Goal: Task Accomplishment & Management: Complete application form

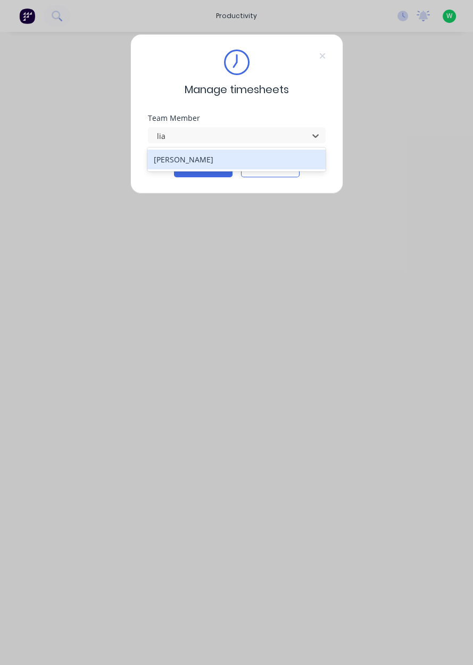
click at [288, 158] on div "[PERSON_NAME]" at bounding box center [236, 160] width 178 height 20
type input "lia"
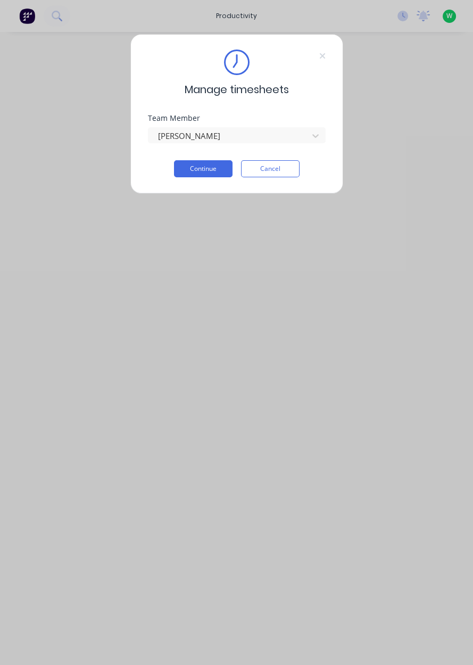
click at [214, 172] on button "Continue" at bounding box center [203, 168] width 59 height 17
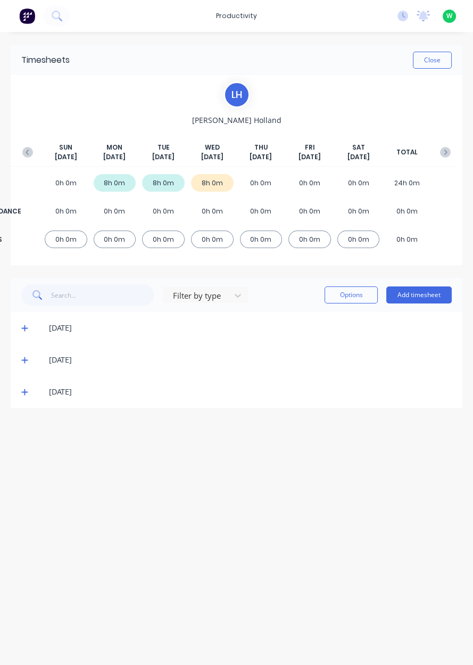
click at [425, 294] on button "Add timesheet" at bounding box center [418, 294] width 65 height 17
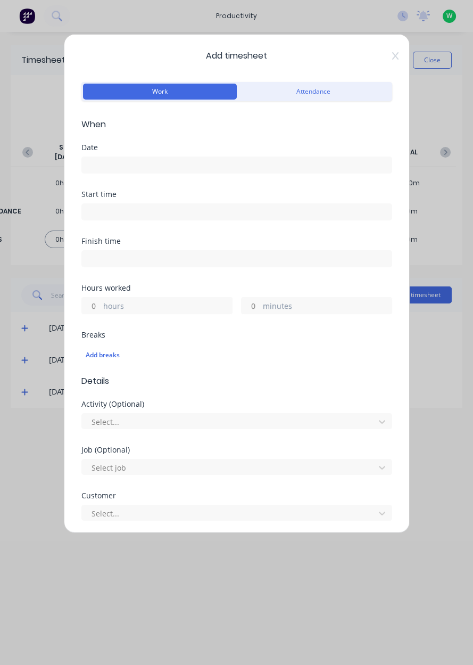
click at [252, 161] on input at bounding box center [237, 165] width 310 height 16
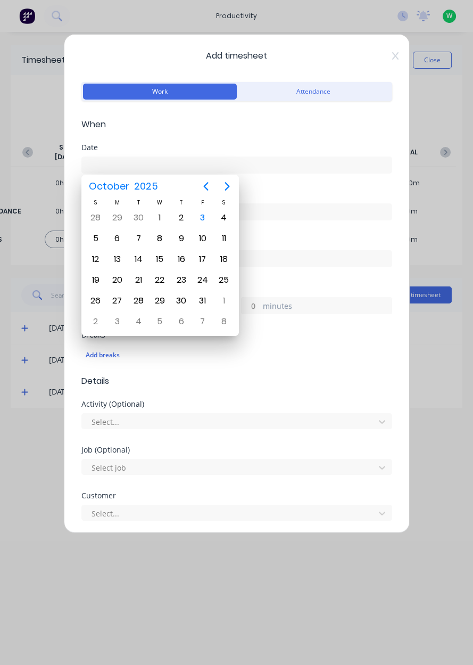
click at [185, 222] on div "2" at bounding box center [182, 218] width 16 height 16
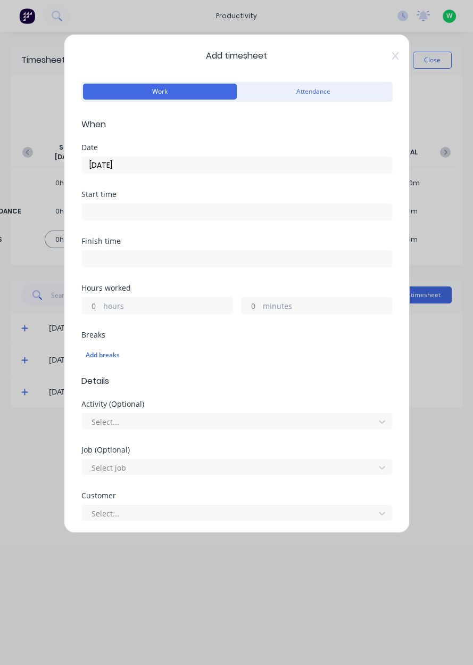
type input "[DATE]"
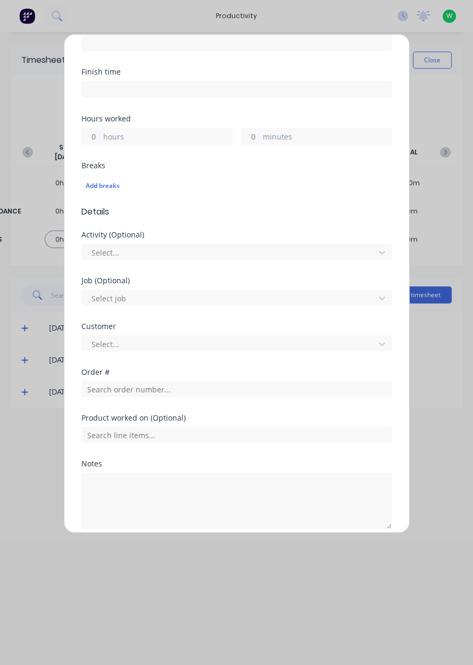
scroll to position [169, 0]
click at [190, 138] on label "hours" at bounding box center [167, 137] width 129 height 13
click at [101, 138] on input "hours" at bounding box center [91, 137] width 19 height 16
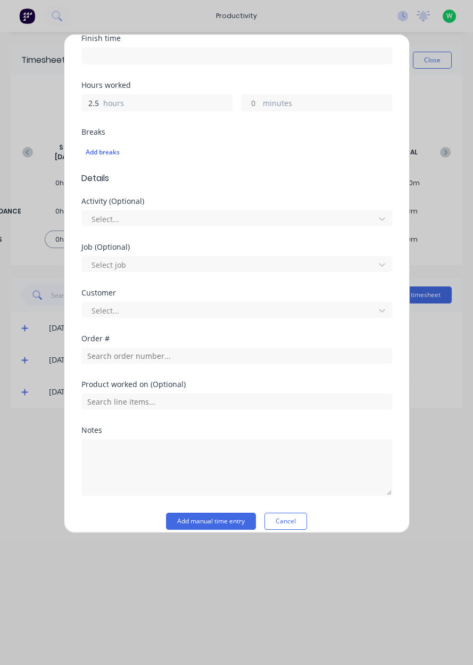
scroll to position [213, 0]
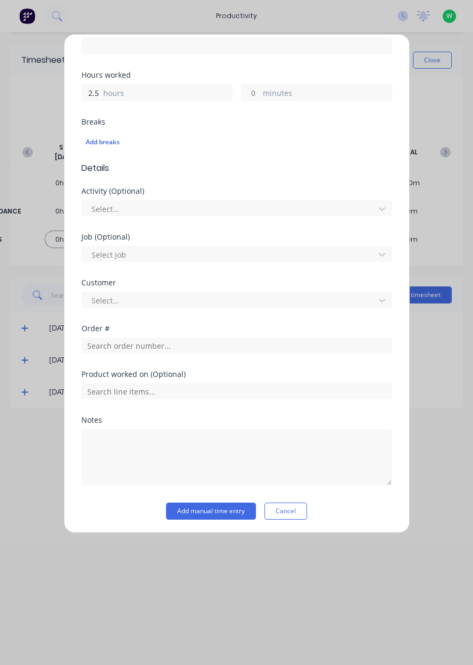
type input "2.5"
click at [248, 345] on input "text" at bounding box center [236, 345] width 311 height 16
click at [235, 395] on input "text" at bounding box center [236, 391] width 311 height 16
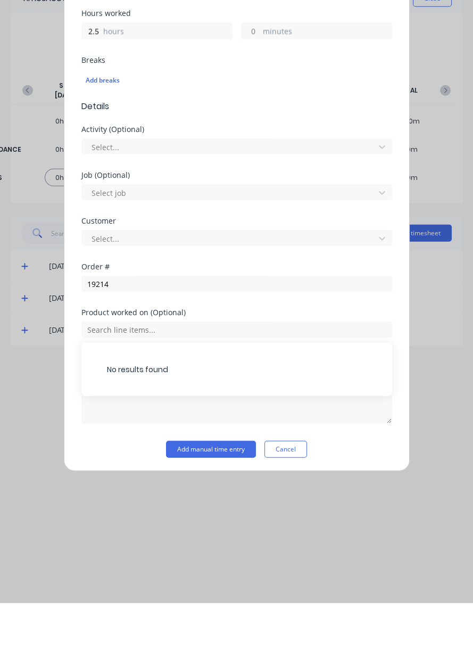
click at [273, 325] on div "Customer Select..." at bounding box center [236, 302] width 311 height 46
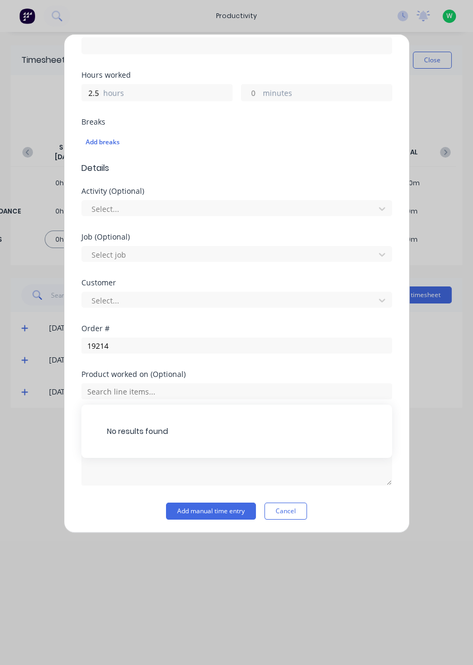
scroll to position [176, 0]
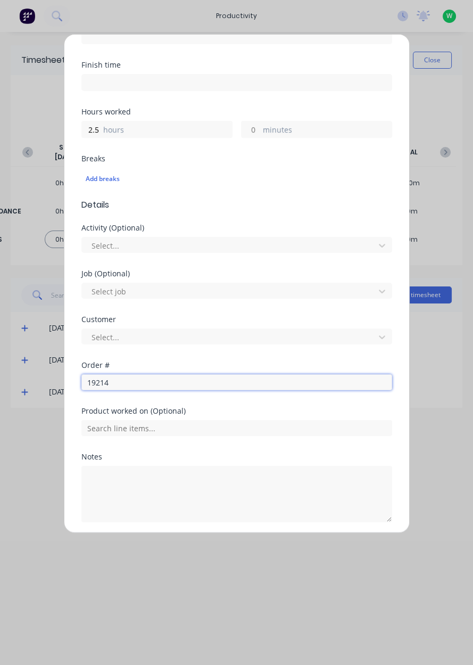
click at [236, 384] on input "19214" at bounding box center [236, 382] width 311 height 16
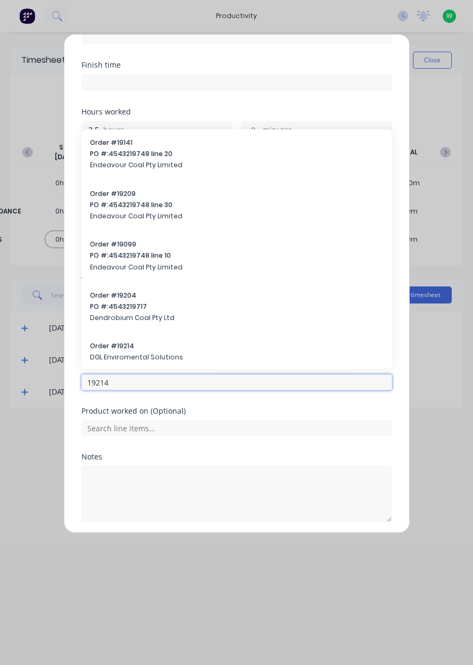
click at [244, 384] on input "19214" at bounding box center [236, 382] width 311 height 16
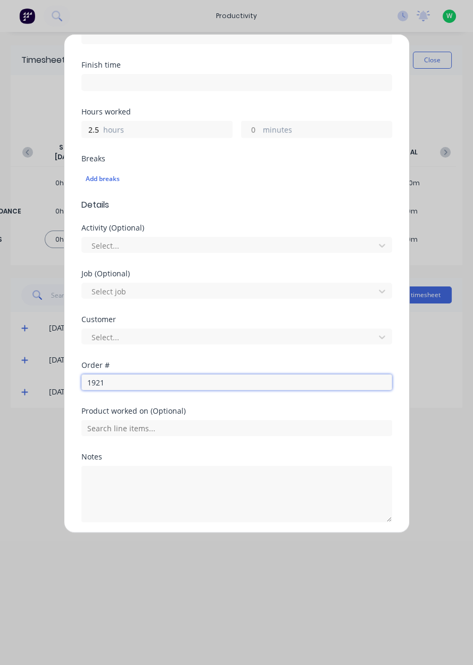
type input "19214"
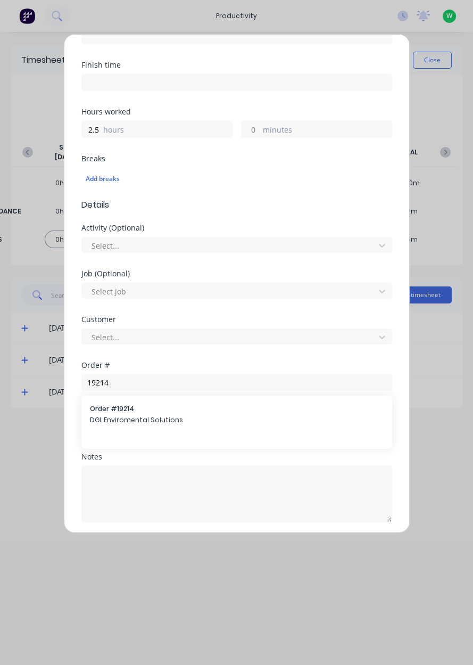
click at [109, 417] on span "DGL Enviromental Solutions" at bounding box center [237, 420] width 294 height 10
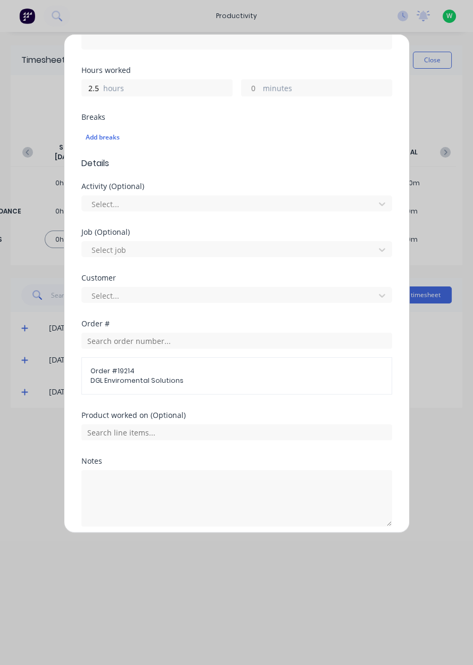
scroll to position [219, 0]
click at [96, 433] on input "text" at bounding box center [236, 431] width 311 height 16
click at [116, 481] on span "Repair cracked screw onsite" at bounding box center [245, 485] width 277 height 10
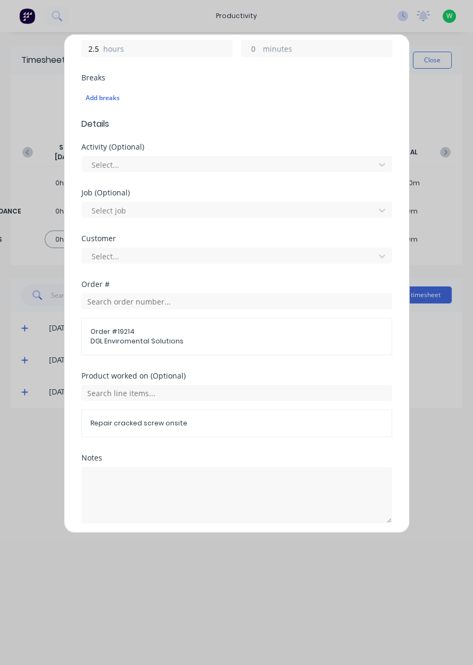
click at [190, 550] on button "Add manual time entry" at bounding box center [211, 548] width 90 height 17
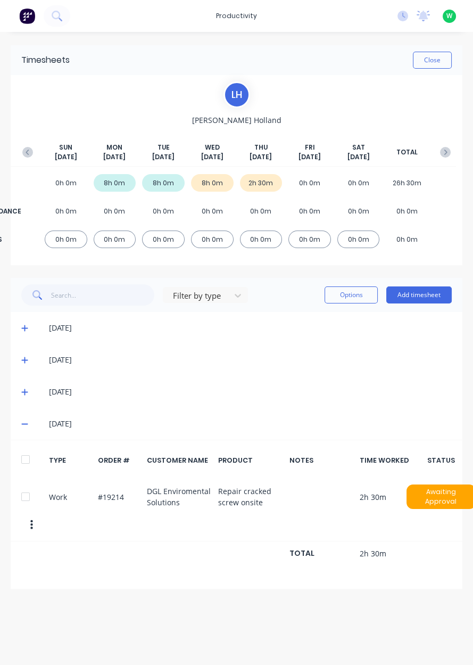
click at [428, 298] on button "Add timesheet" at bounding box center [418, 294] width 65 height 17
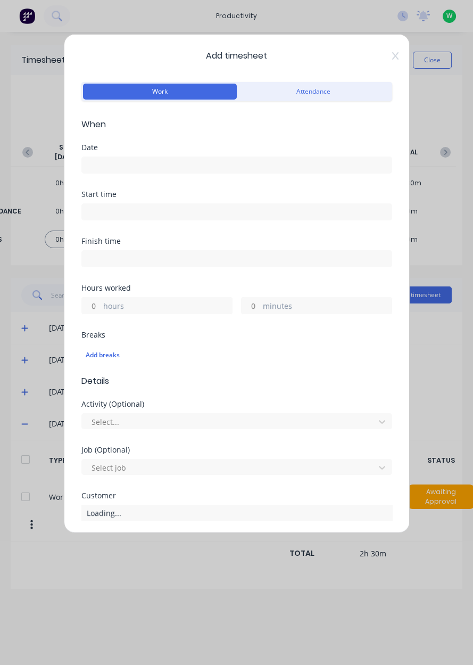
click at [396, 57] on icon at bounding box center [395, 56] width 6 height 9
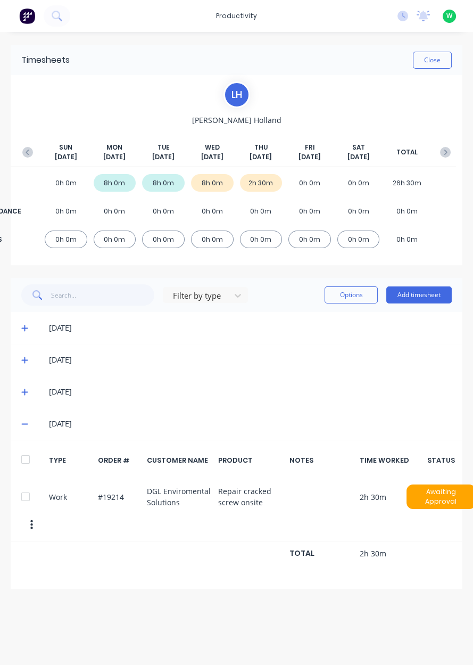
click at [27, 389] on icon at bounding box center [24, 391] width 7 height 7
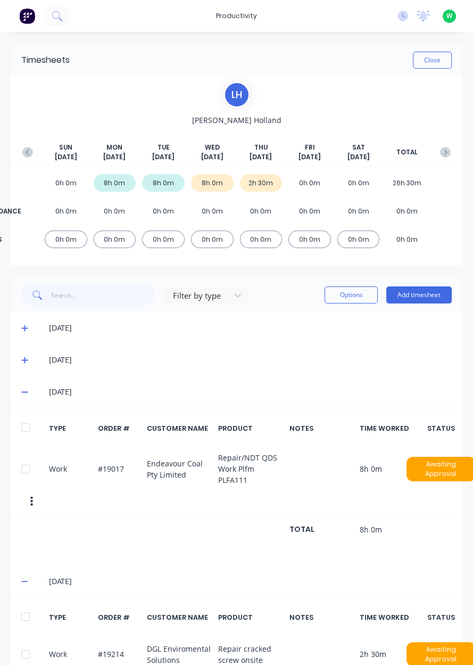
click at [439, 296] on button "Add timesheet" at bounding box center [418, 294] width 65 height 17
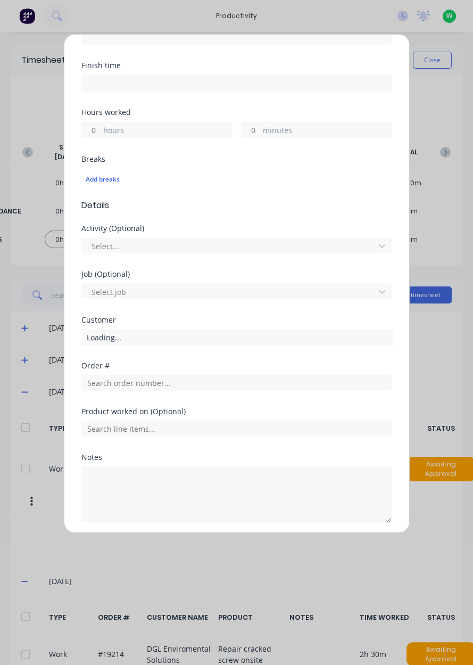
scroll to position [176, 0]
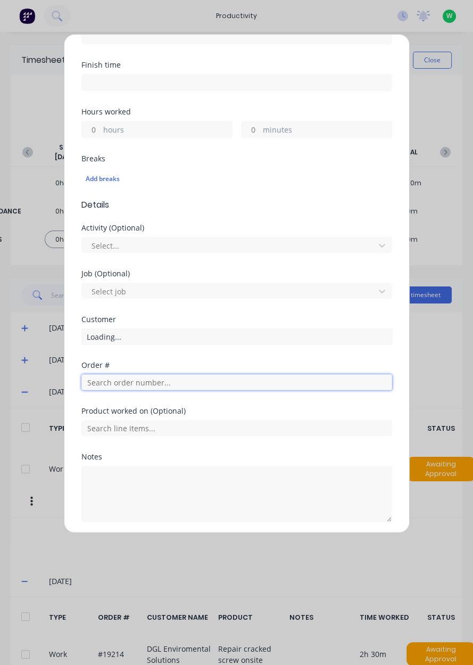
click at [248, 384] on input "text" at bounding box center [236, 382] width 311 height 16
type input "19017"
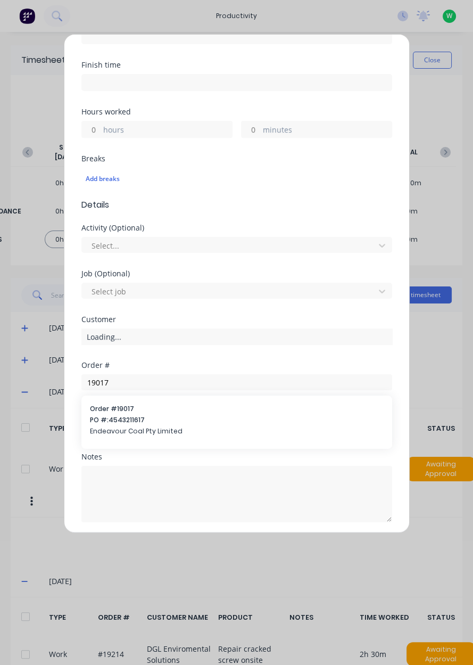
click at [227, 416] on span "PO #: 4543211617" at bounding box center [237, 420] width 294 height 10
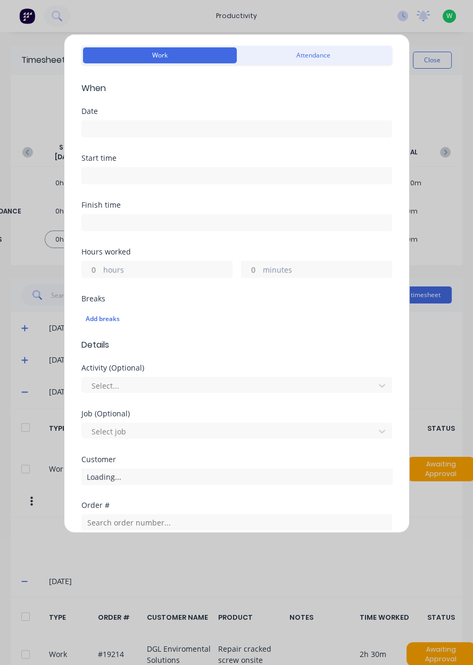
scroll to position [35, 0]
click at [187, 276] on label "hours" at bounding box center [167, 271] width 129 height 13
click at [101, 276] on input "hours" at bounding box center [91, 270] width 19 height 16
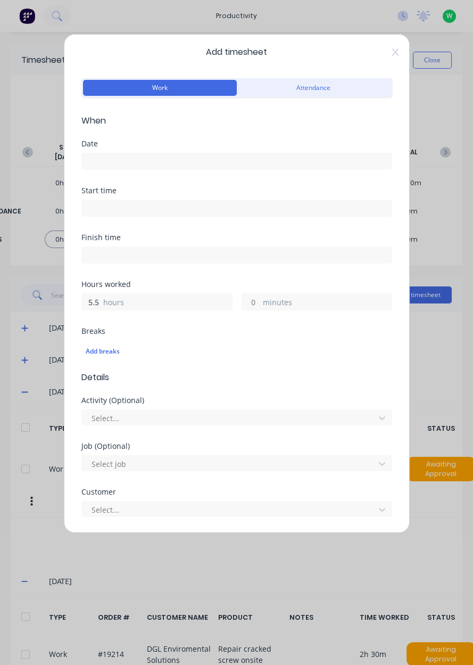
scroll to position [4, 0]
type input "5.5"
click at [238, 165] on input at bounding box center [237, 161] width 310 height 16
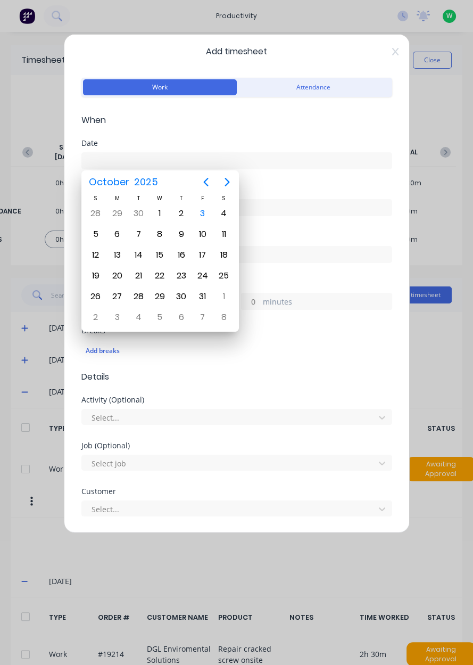
click at [180, 220] on div "2" at bounding box center [182, 213] width 16 height 16
type input "[DATE]"
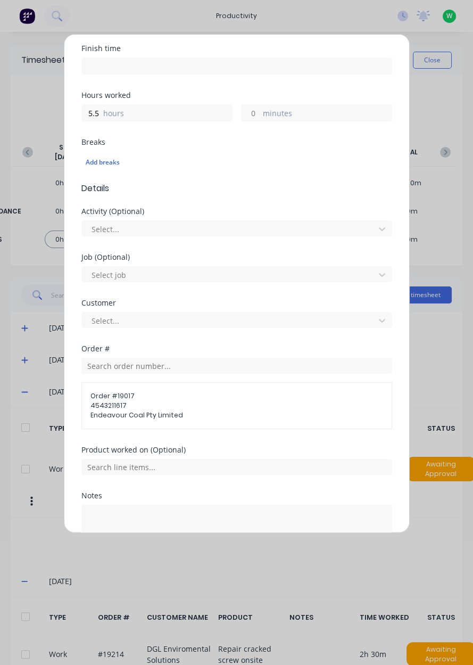
scroll to position [231, 0]
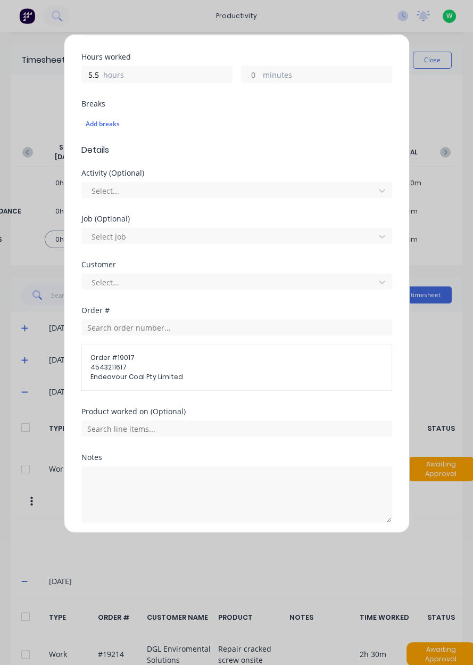
click at [206, 444] on div "Product worked on (Optional)" at bounding box center [236, 431] width 311 height 46
click at [222, 440] on div "Product worked on (Optional)" at bounding box center [236, 431] width 311 height 46
click at [215, 428] on input "text" at bounding box center [236, 428] width 311 height 16
click at [212, 478] on span "Repair/NDT QDS Work Plfm PLFA111" at bounding box center [245, 482] width 277 height 10
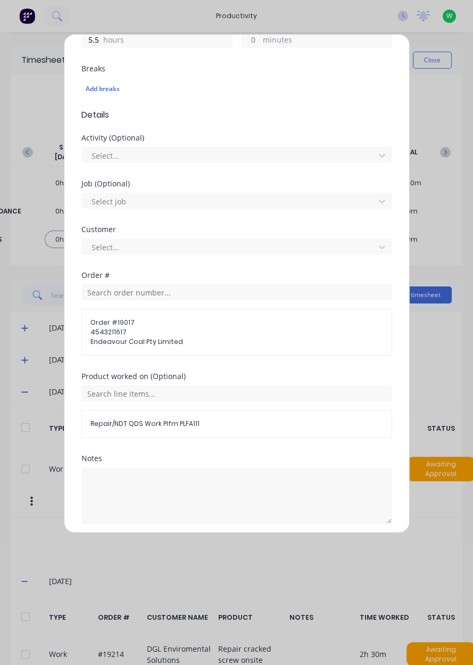
scroll to position [263, 0]
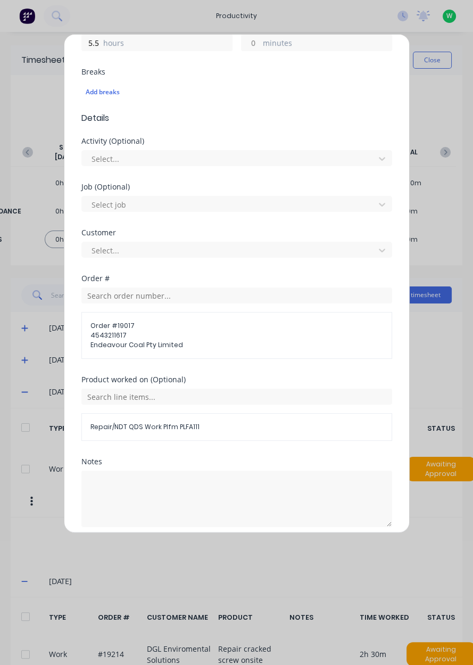
click at [233, 553] on button "Add manual time entry" at bounding box center [211, 552] width 90 height 17
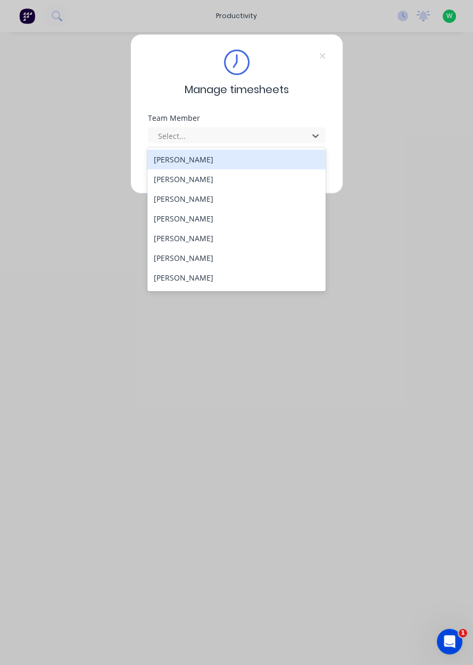
click at [169, 201] on div "[PERSON_NAME]" at bounding box center [236, 199] width 178 height 20
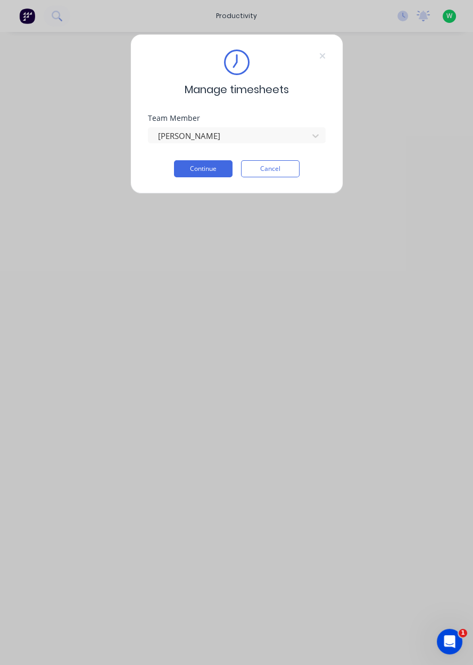
click at [195, 170] on button "Continue" at bounding box center [203, 168] width 59 height 17
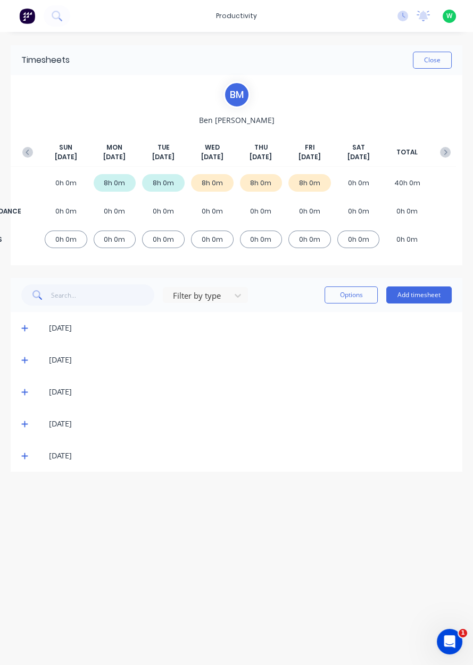
click at [414, 298] on button "Add timesheet" at bounding box center [418, 294] width 65 height 17
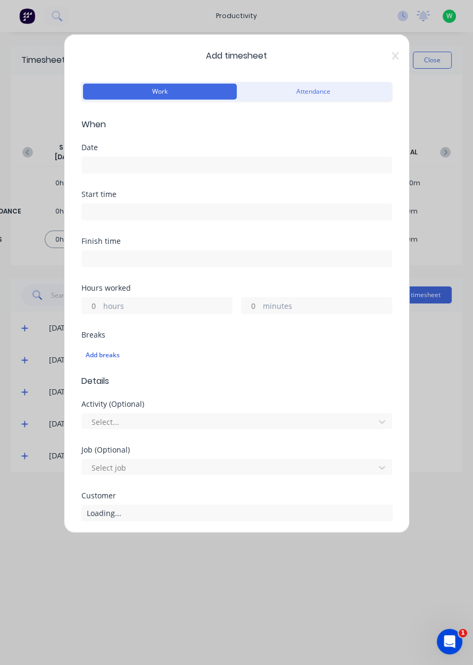
click at [103, 166] on input at bounding box center [237, 165] width 310 height 16
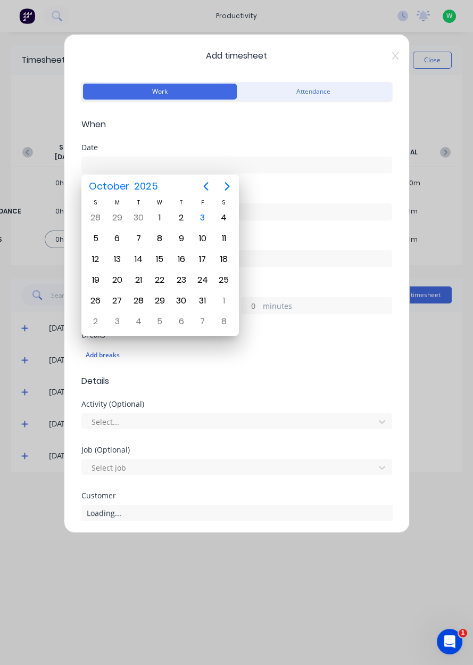
click at [203, 217] on div "3" at bounding box center [203, 218] width 16 height 16
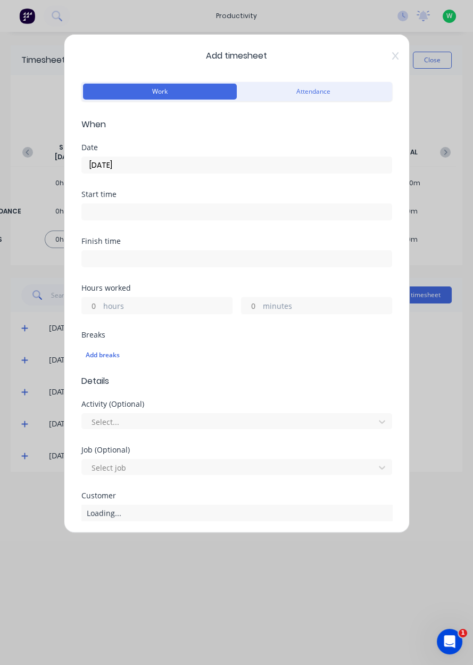
type input "[DATE]"
click at [107, 310] on label "hours" at bounding box center [167, 306] width 129 height 13
click at [101, 310] on input "hours" at bounding box center [91, 306] width 19 height 16
type input "3"
click at [263, 310] on label "minutes" at bounding box center [327, 306] width 129 height 13
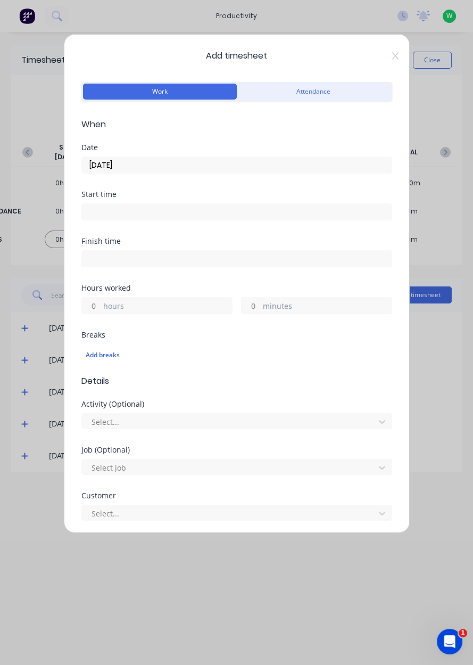
click at [260, 310] on input "minutes" at bounding box center [251, 306] width 19 height 16
type input "30"
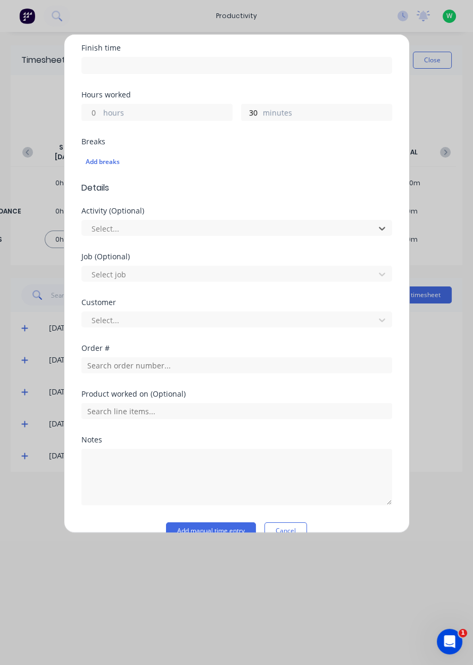
scroll to position [213, 0]
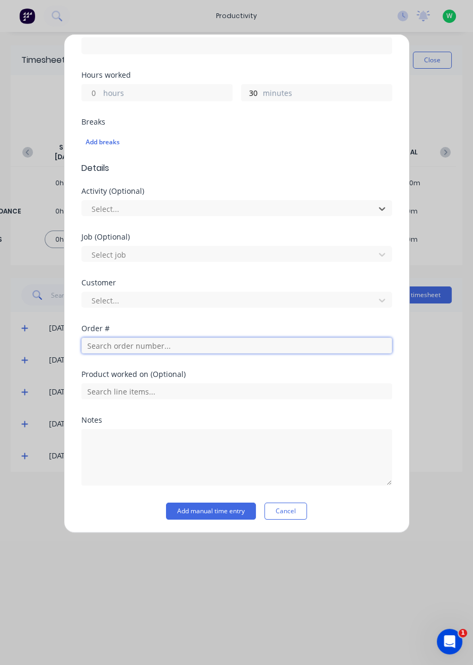
click at [103, 348] on input "text" at bounding box center [236, 345] width 311 height 16
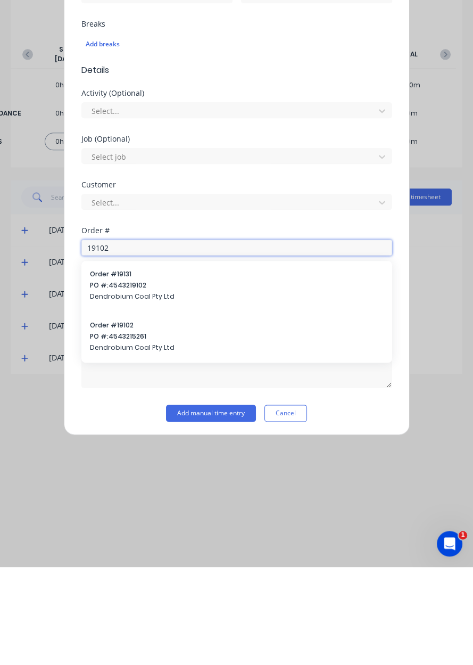
scroll to position [176, 0]
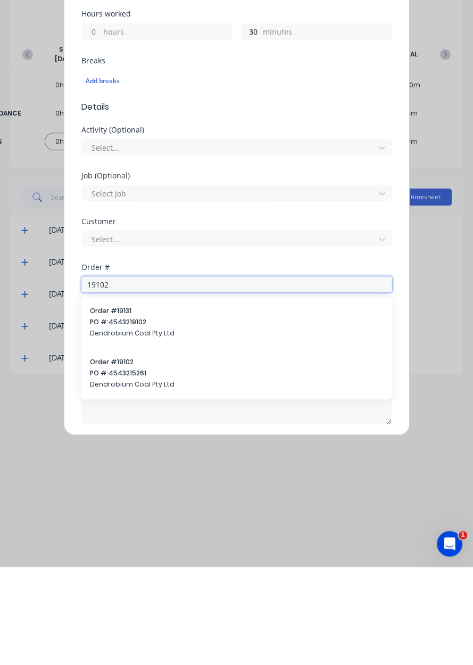
type input "19102"
click at [104, 475] on div "Order # 19102 PO #: 4543215261 Dendrobium Coal Pty Ltd" at bounding box center [237, 472] width 294 height 34
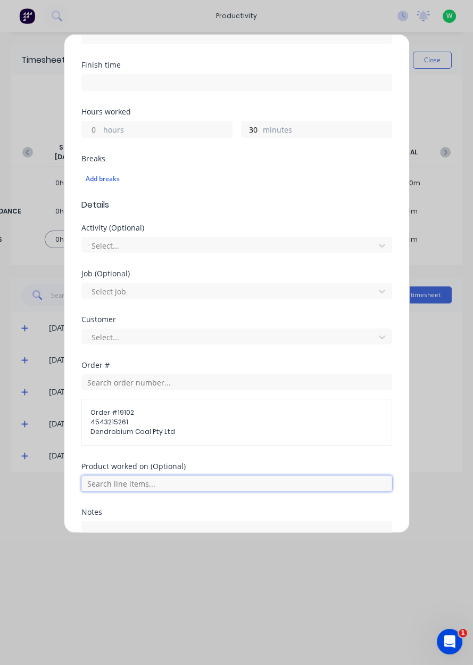
click at [113, 485] on input "text" at bounding box center [236, 483] width 311 height 16
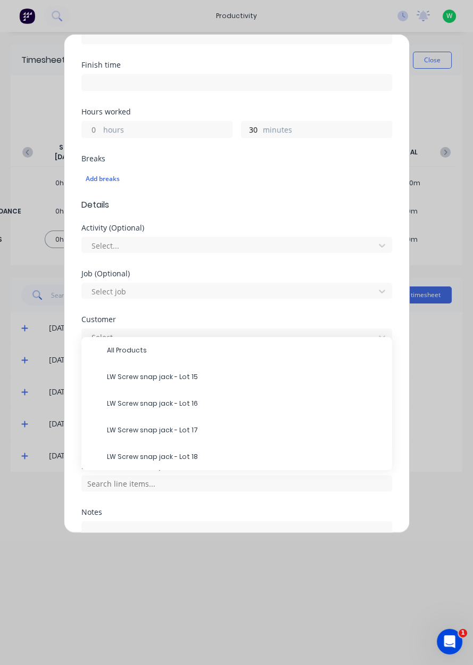
click at [120, 455] on span "LW Screw snap jack - Lot 18" at bounding box center [245, 457] width 277 height 10
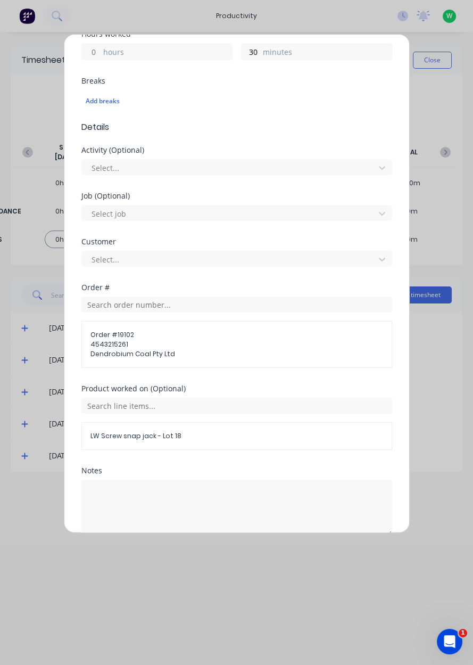
scroll to position [254, 0]
click at [119, 490] on textarea at bounding box center [236, 507] width 311 height 56
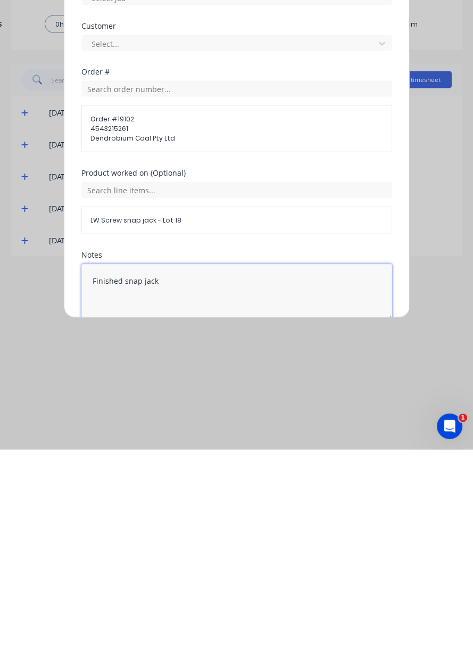
type textarea "Finished snap jacks"
click at [204, 559] on button "Add manual time entry" at bounding box center [211, 561] width 90 height 17
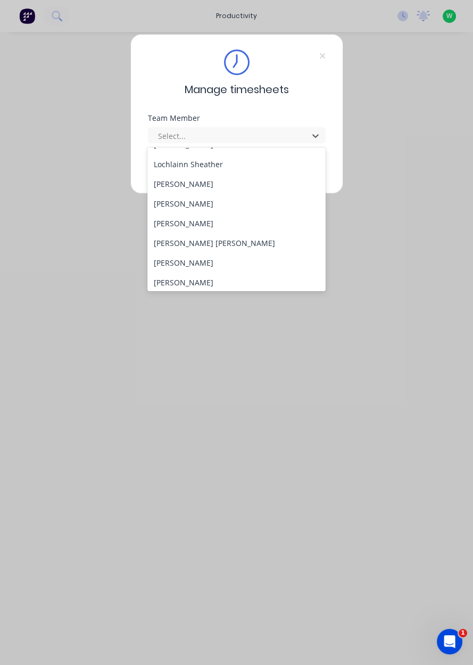
scroll to position [431, 0]
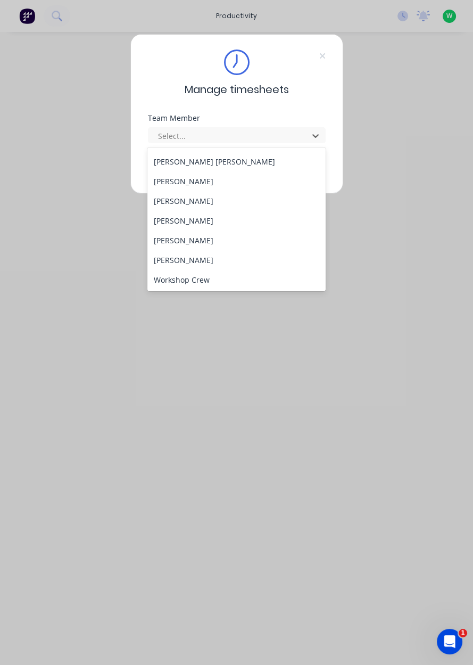
click at [244, 242] on div "[PERSON_NAME]" at bounding box center [236, 240] width 178 height 20
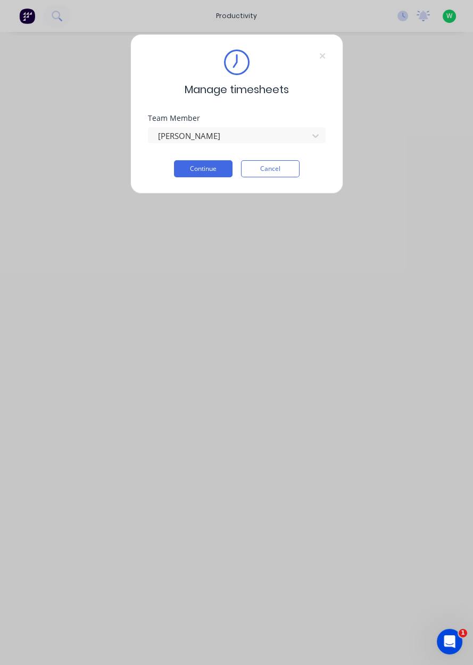
click at [212, 167] on button "Continue" at bounding box center [203, 168] width 59 height 17
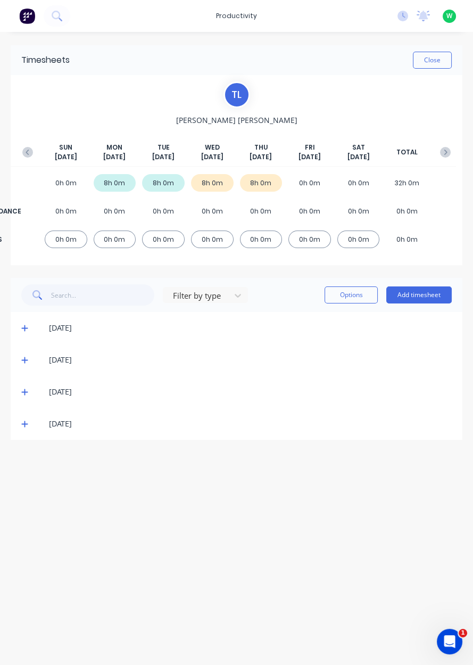
click at [430, 298] on button "Add timesheet" at bounding box center [418, 294] width 65 height 17
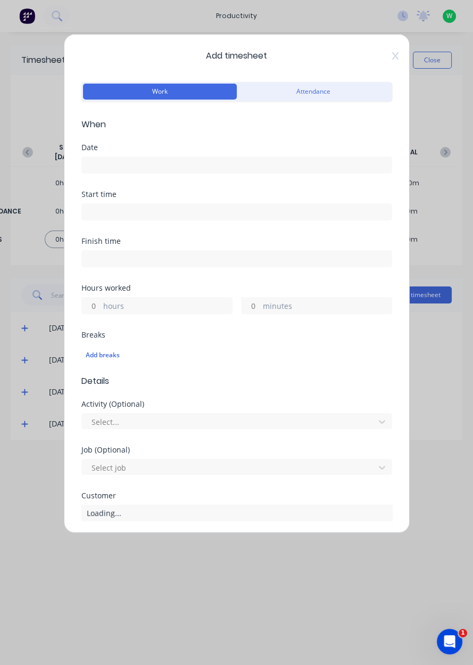
click at [258, 166] on input at bounding box center [237, 165] width 310 height 16
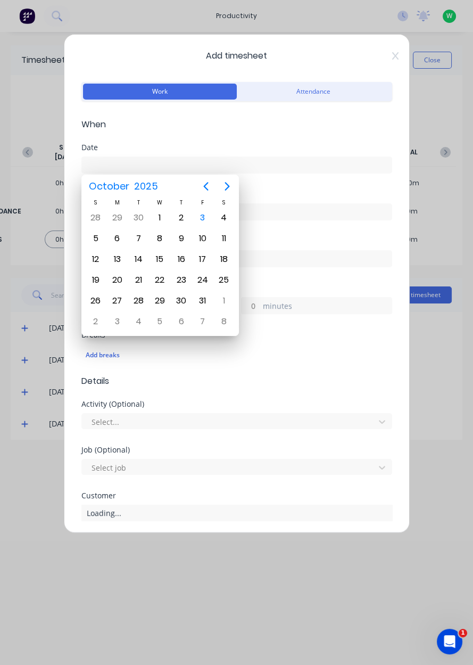
click at [206, 219] on div "3" at bounding box center [203, 218] width 16 height 16
type input "03/10/2025"
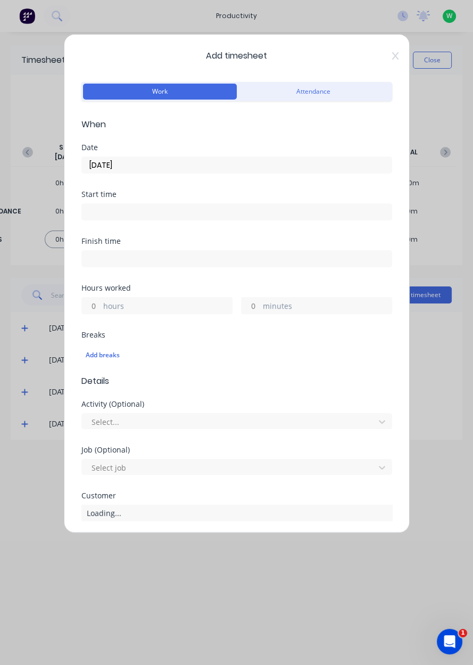
click at [185, 304] on label "hours" at bounding box center [167, 306] width 129 height 13
click at [101, 304] on input "hours" at bounding box center [91, 306] width 19 height 16
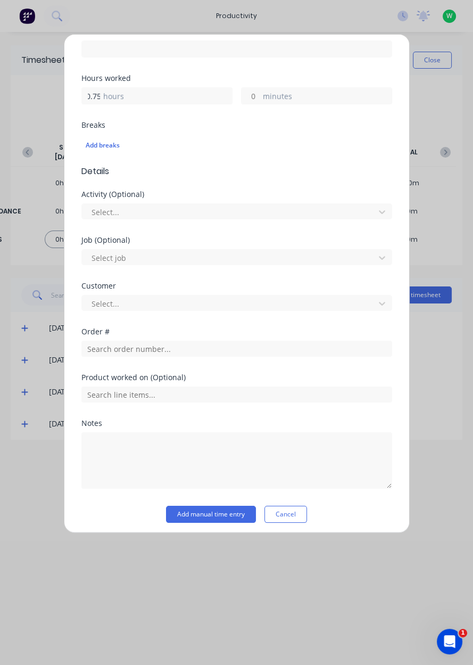
scroll to position [208, 0]
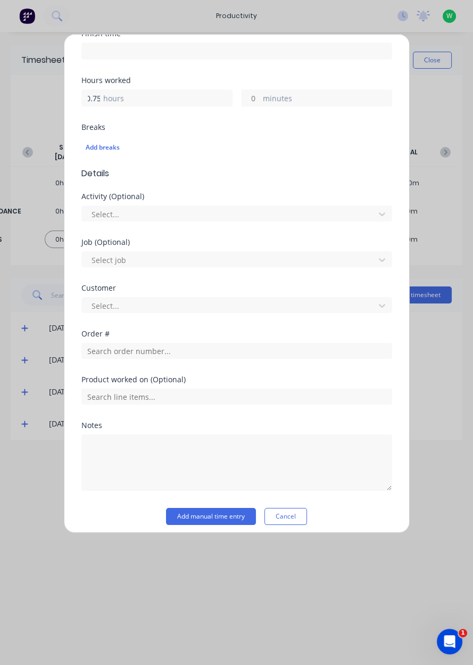
type input "0.75"
click at [211, 350] on input "text" at bounding box center [236, 351] width 311 height 16
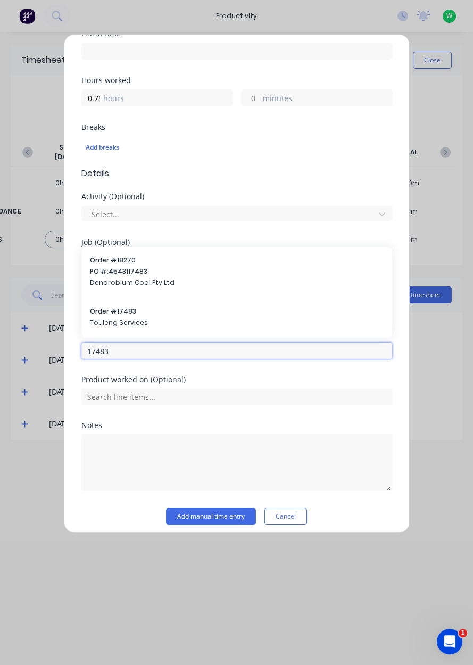
type input "17483"
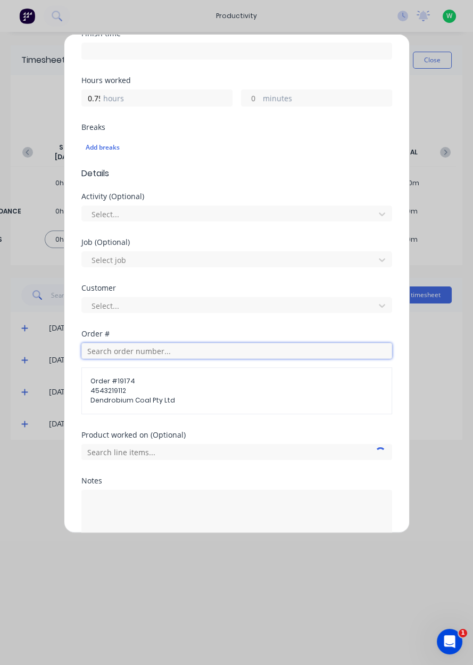
click at [235, 351] on input "text" at bounding box center [236, 351] width 311 height 16
type input "17483"
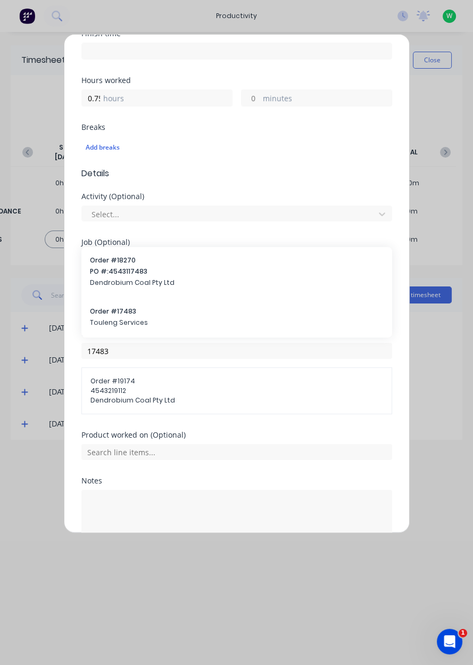
click at [168, 325] on span "Touleng Services" at bounding box center [237, 323] width 294 height 10
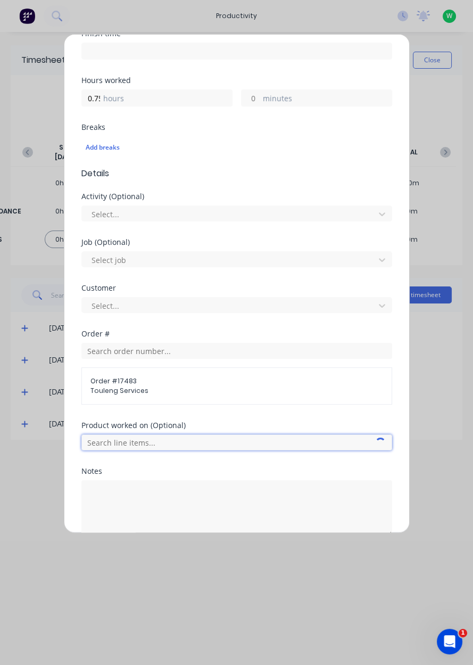
click at [200, 446] on input "text" at bounding box center [236, 442] width 311 height 16
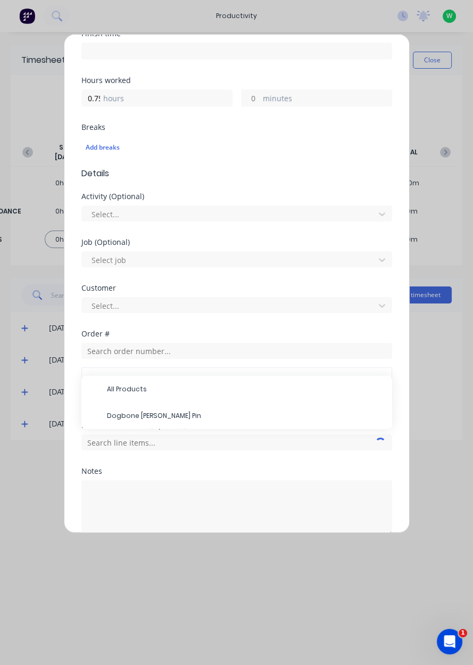
click at [176, 416] on span "Dogbone Lynch Pin" at bounding box center [245, 416] width 277 height 10
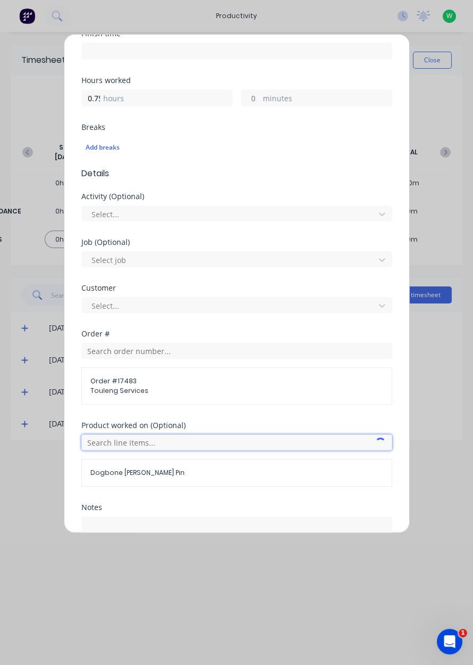
click at [266, 441] on input "text" at bounding box center [236, 442] width 311 height 16
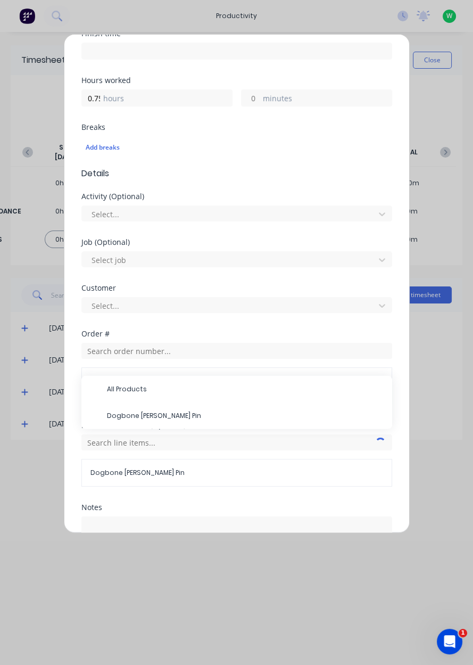
click at [324, 385] on span "All Products" at bounding box center [245, 389] width 277 height 10
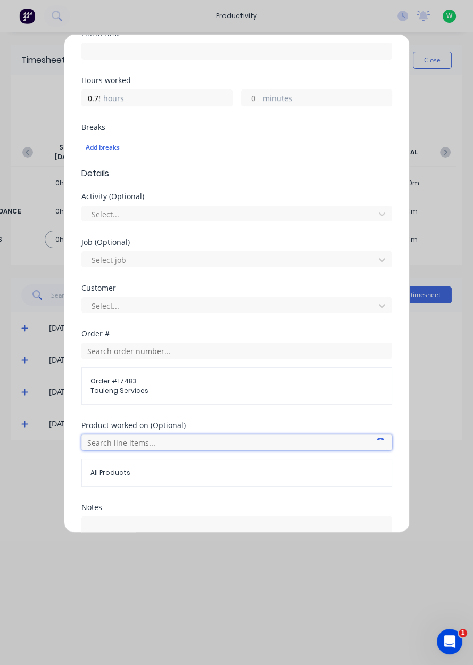
click at [309, 435] on input "text" at bounding box center [236, 442] width 311 height 16
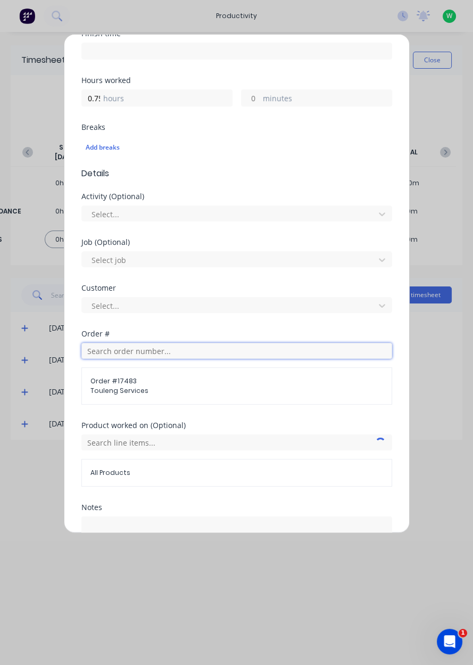
click at [111, 345] on input "text" at bounding box center [236, 351] width 311 height 16
type input "17483"
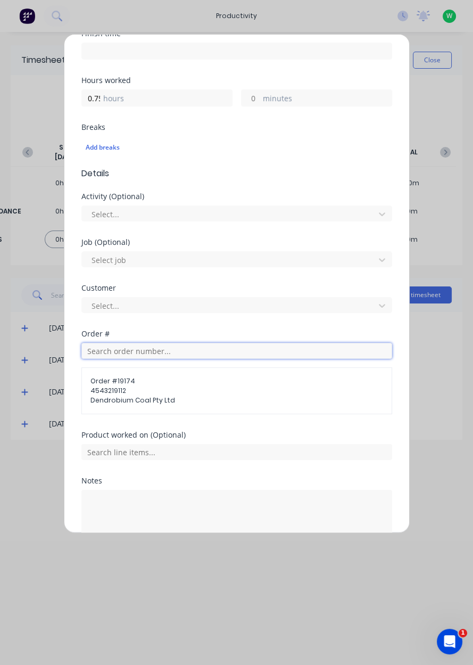
click at [102, 350] on input "text" at bounding box center [236, 351] width 311 height 16
type input "17483"
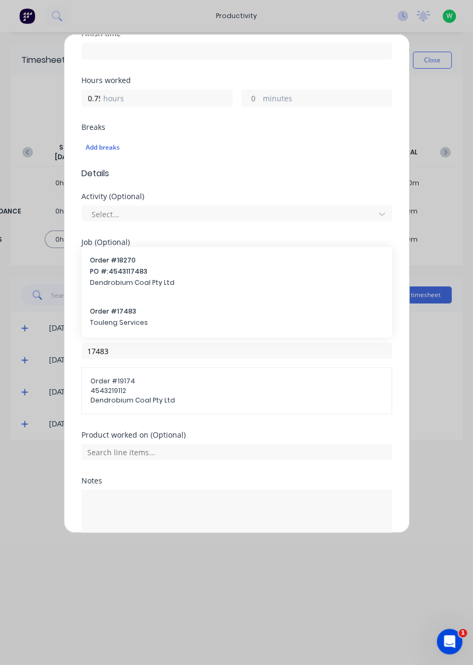
click at [102, 318] on span "Touleng Services" at bounding box center [237, 323] width 294 height 10
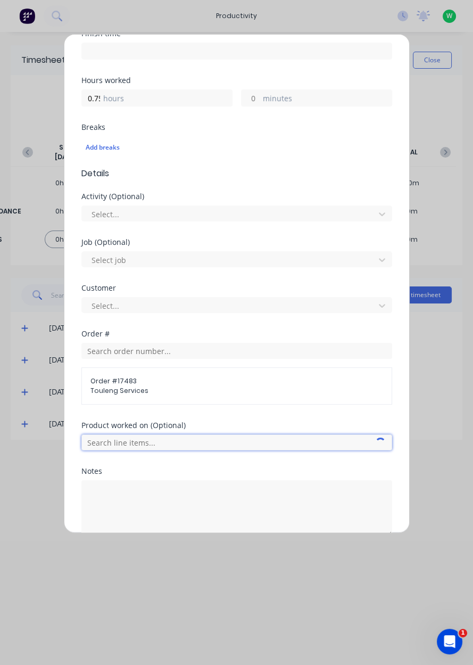
click at [113, 443] on input "text" at bounding box center [236, 442] width 311 height 16
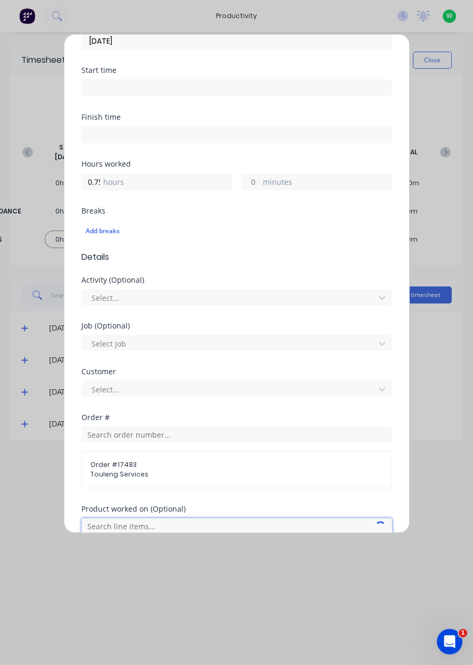
scroll to position [258, 0]
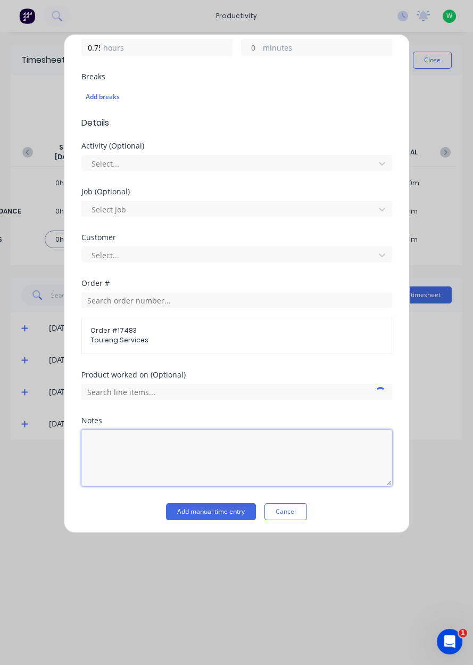
click at [88, 430] on textarea at bounding box center [236, 458] width 311 height 56
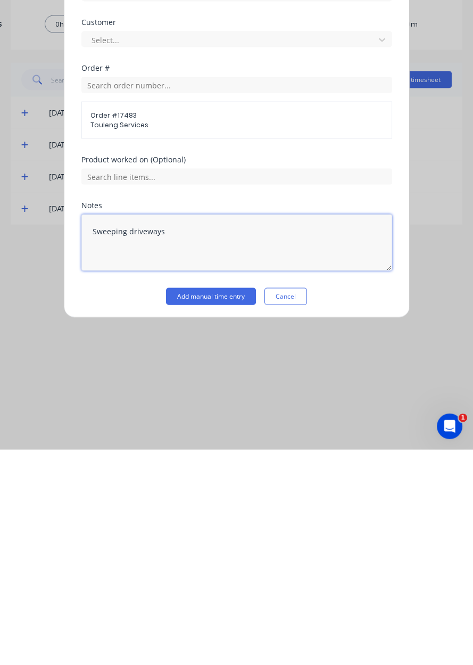
type textarea "Sweeping driveways"
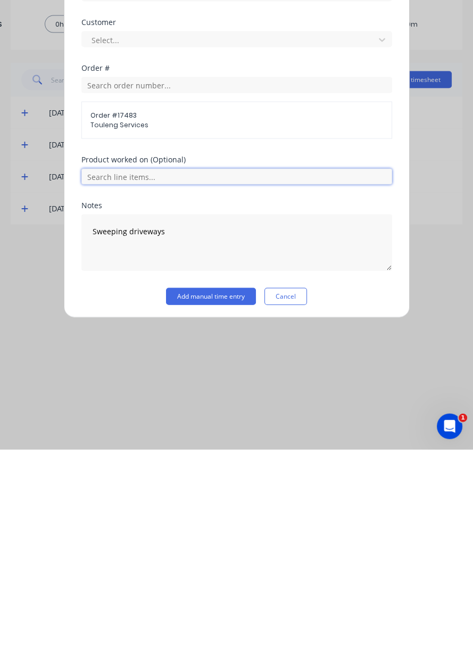
click at [263, 392] on input "text" at bounding box center [236, 392] width 311 height 16
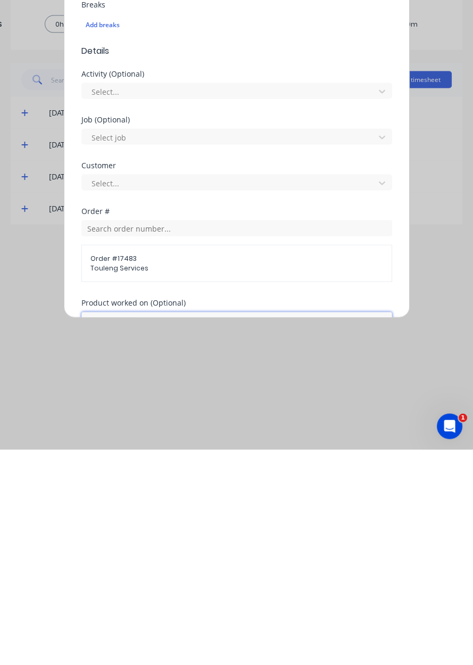
scroll to position [112, 0]
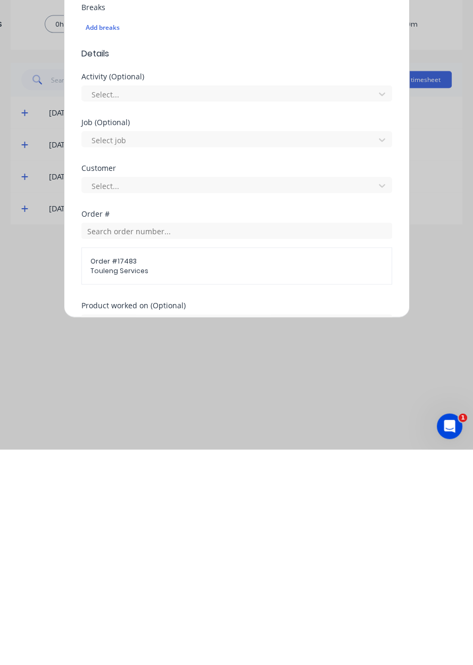
click at [223, 533] on div "Add timesheet Work Attendance When Date 03/10/2025 Start time Finish time Hours…" at bounding box center [236, 332] width 473 height 665
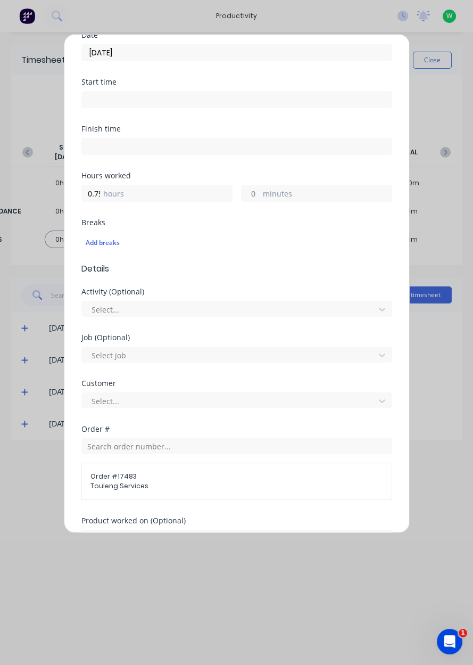
click at [150, 533] on div "Add timesheet Work Attendance When Date 03/10/2025 Start time Finish time Hours…" at bounding box center [236, 332] width 473 height 665
click at [142, 542] on div "Add timesheet Work Attendance When Date 03/10/2025 Start time Finish time Hours…" at bounding box center [236, 332] width 473 height 665
click at [155, 531] on input "text" at bounding box center [236, 538] width 311 height 16
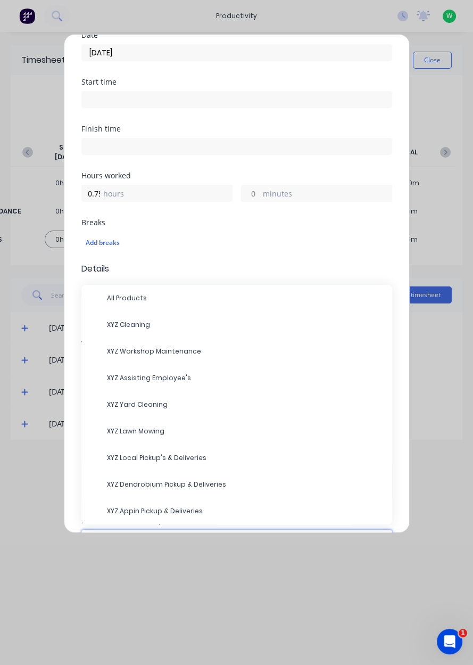
scroll to position [121, 0]
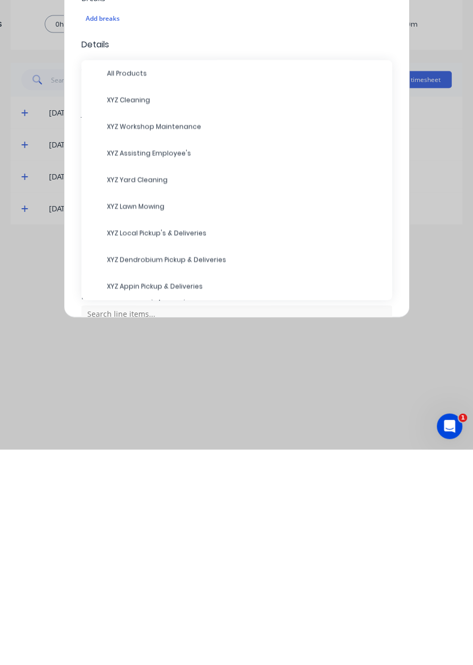
click at [156, 314] on span "XYZ Cleaning" at bounding box center [245, 316] width 277 height 10
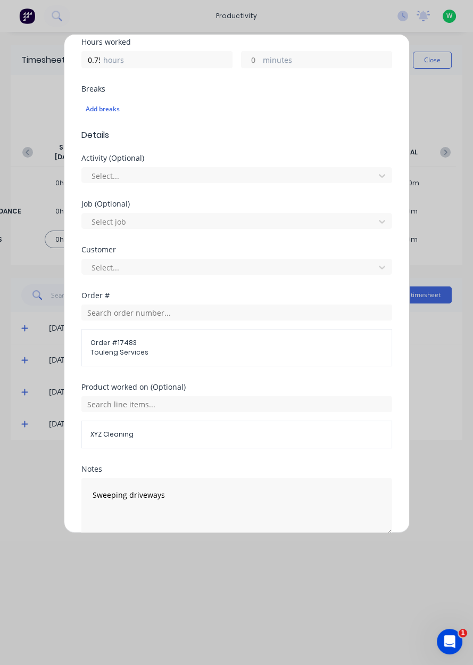
scroll to position [294, 0]
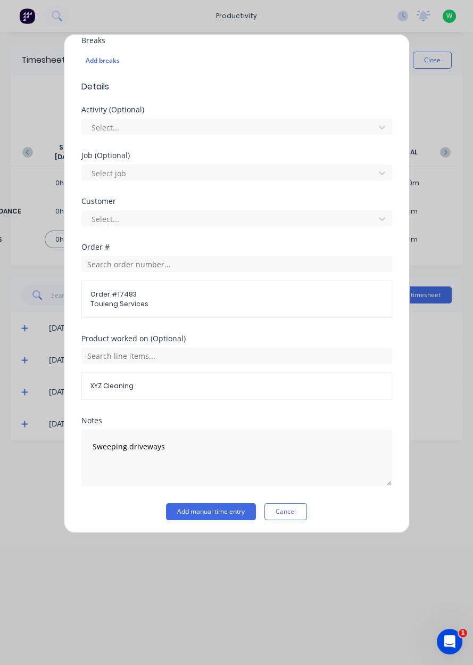
click at [209, 512] on button "Add manual time entry" at bounding box center [211, 511] width 90 height 17
